Goal: Obtain resource: Download file/media

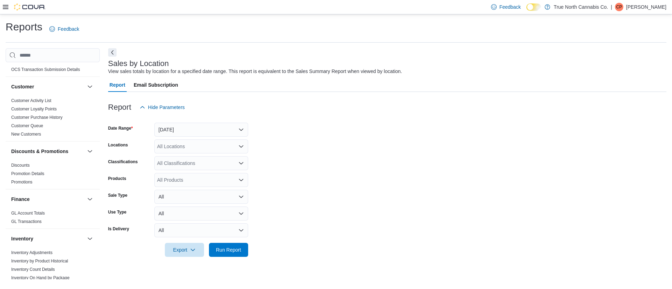
scroll to position [157, 0]
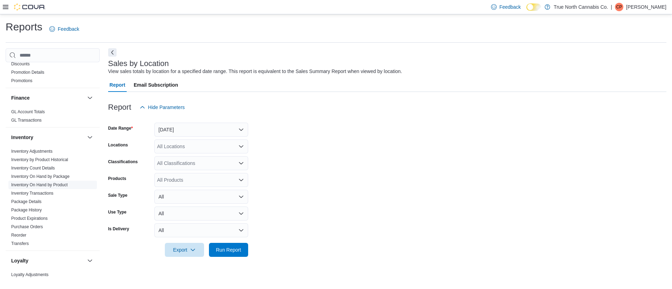
click at [64, 184] on link "Inventory On Hand by Product" at bounding box center [39, 185] width 56 height 5
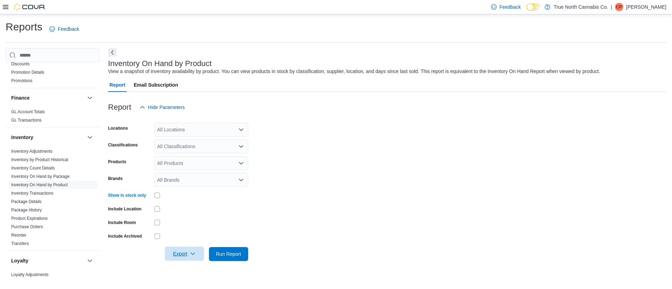
click at [187, 255] on span "Export" at bounding box center [184, 254] width 31 height 14
click at [195, 213] on span "Export to Excel" at bounding box center [185, 213] width 31 height 6
click at [642, 37] on div "Reports Feedback" at bounding box center [336, 29] width 661 height 18
